Goal: Transaction & Acquisition: Purchase product/service

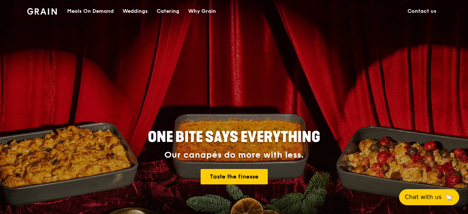
click at [103, 11] on div "Meals On Demand" at bounding box center [90, 11] width 47 height 22
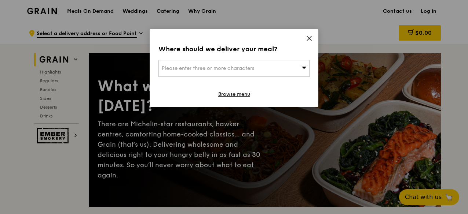
click at [240, 69] on span "Please enter three or more characters" at bounding box center [208, 68] width 92 height 6
type input "28 med"
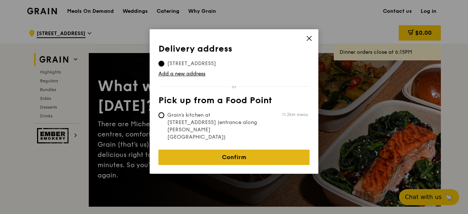
click at [233, 150] on link "Confirm" at bounding box center [233, 157] width 151 height 15
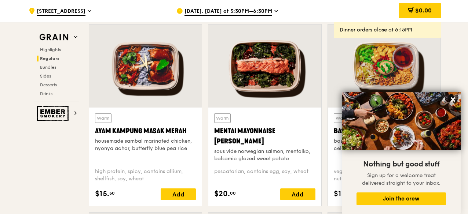
scroll to position [661, 0]
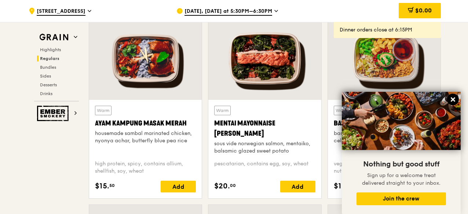
click at [453, 102] on icon at bounding box center [452, 99] width 7 height 7
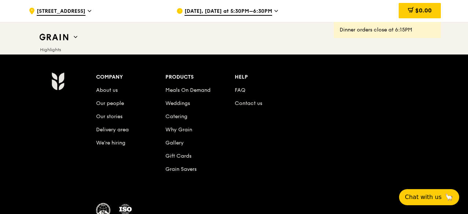
scroll to position [3088, 0]
drag, startPoint x: 466, startPoint y: 148, endPoint x: 469, endPoint y: 139, distance: 9.2
drag, startPoint x: 467, startPoint y: 141, endPoint x: 462, endPoint y: 55, distance: 86.3
click at [462, 56] on div "Company About us Our people Our stories Delivery area We’re hiring Products Mea…" at bounding box center [234, 163] width 468 height 217
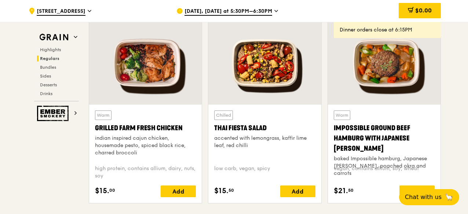
scroll to position [830, 0]
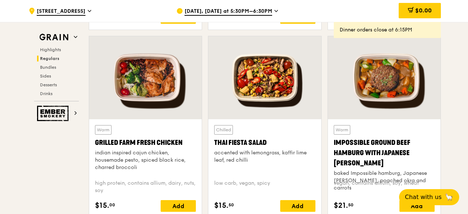
drag, startPoint x: 467, startPoint y: 59, endPoint x: 467, endPoint y: 54, distance: 4.4
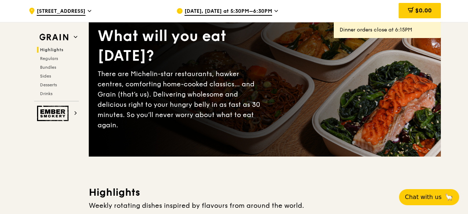
scroll to position [4, 0]
